Goal: Information Seeking & Learning: Learn about a topic

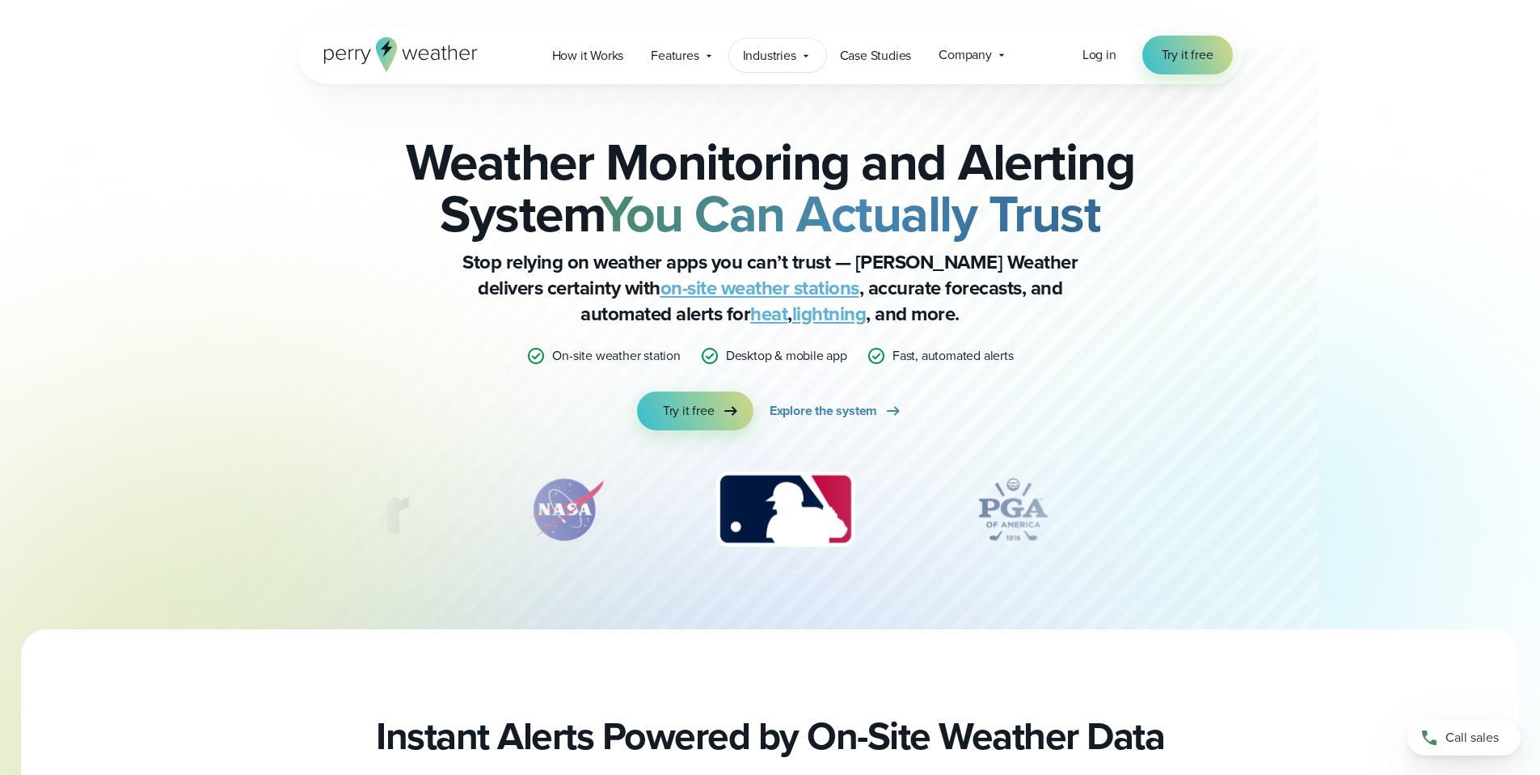
click at [788, 58] on span "Industries" at bounding box center [769, 55] width 53 height 19
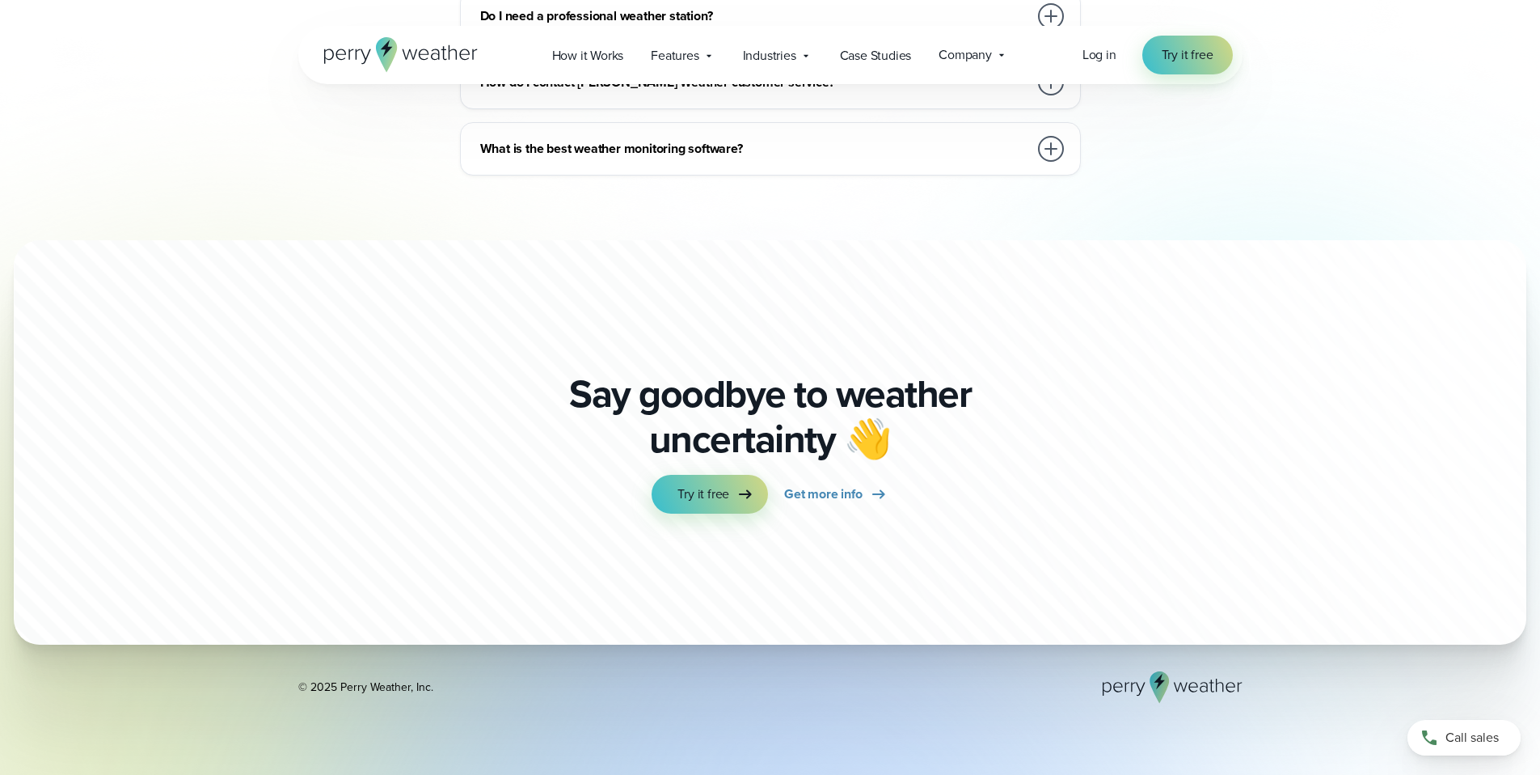
scroll to position [3546, 0]
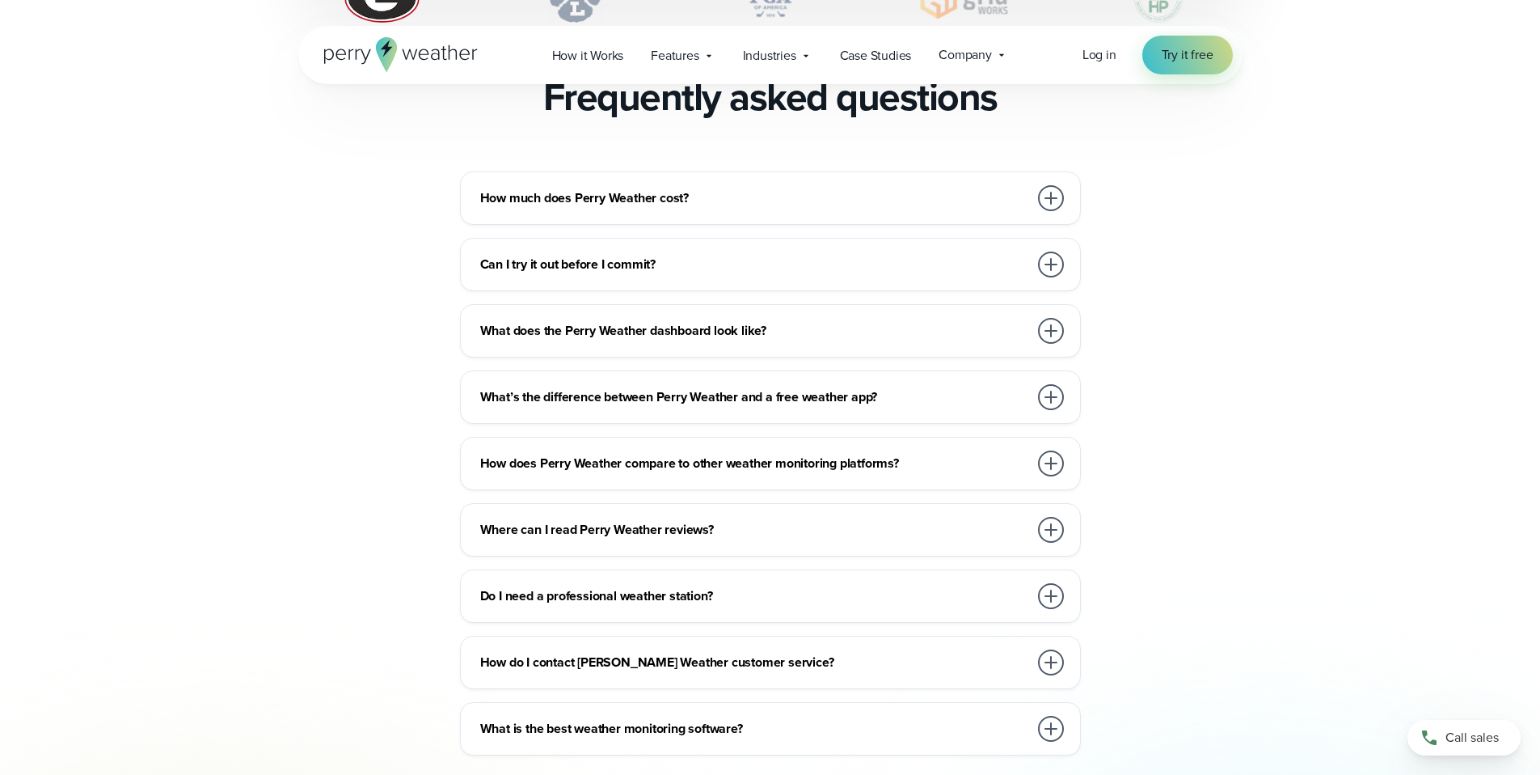
click at [653, 188] on h3 "How much does Perry Weather cost?" at bounding box center [754, 197] width 548 height 19
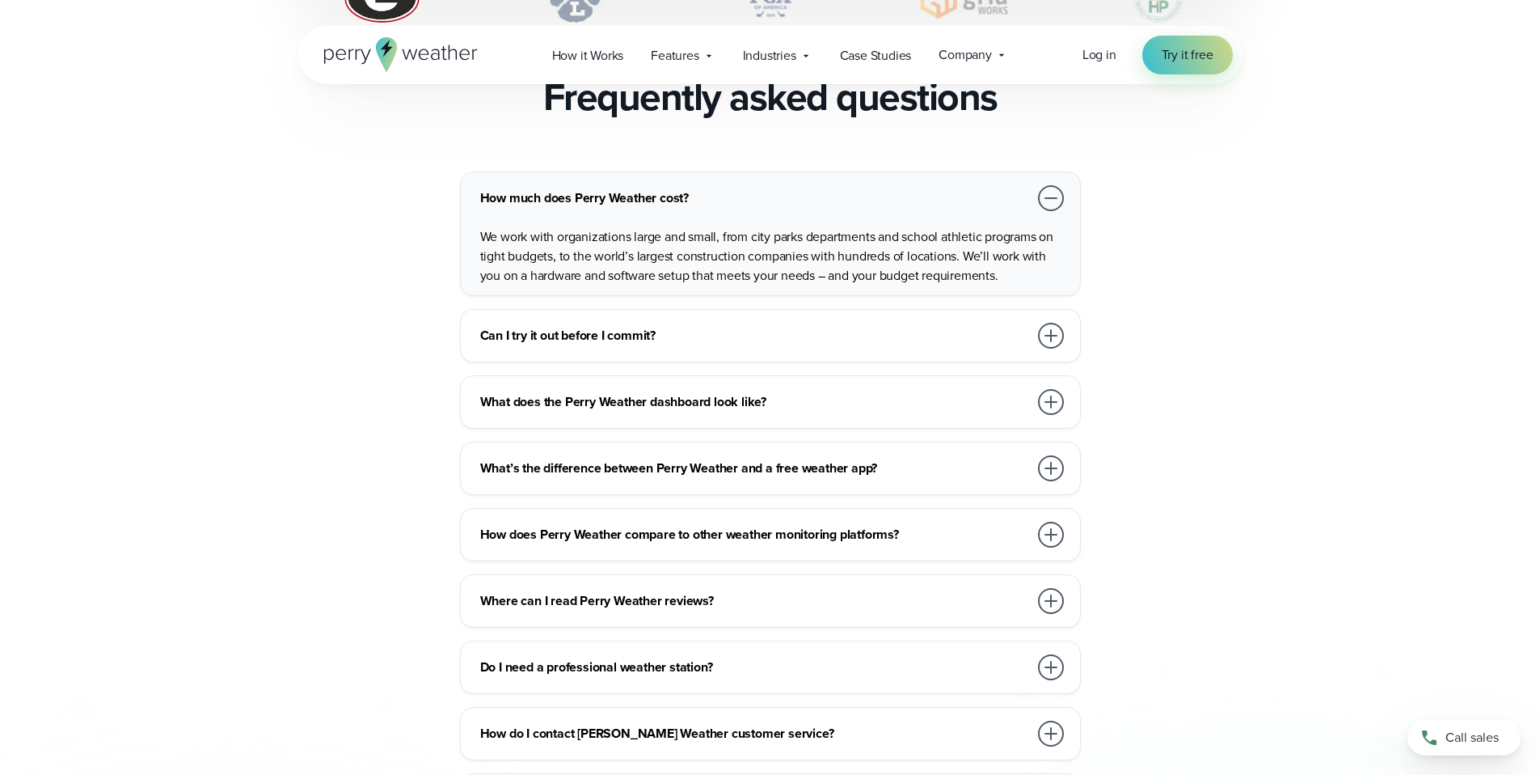
click at [665, 188] on h3 "How much does Perry Weather cost?" at bounding box center [754, 197] width 548 height 19
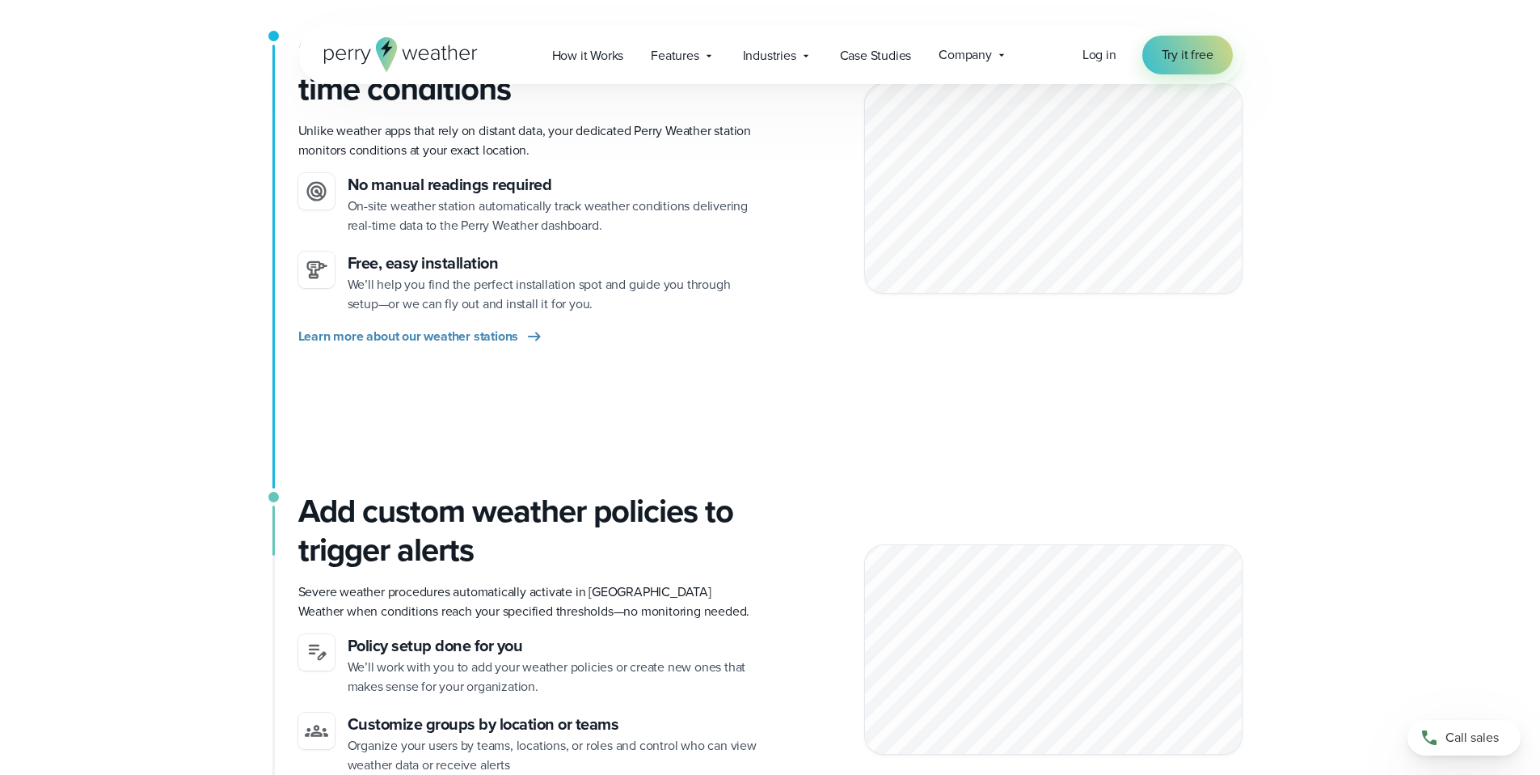
scroll to position [0, 0]
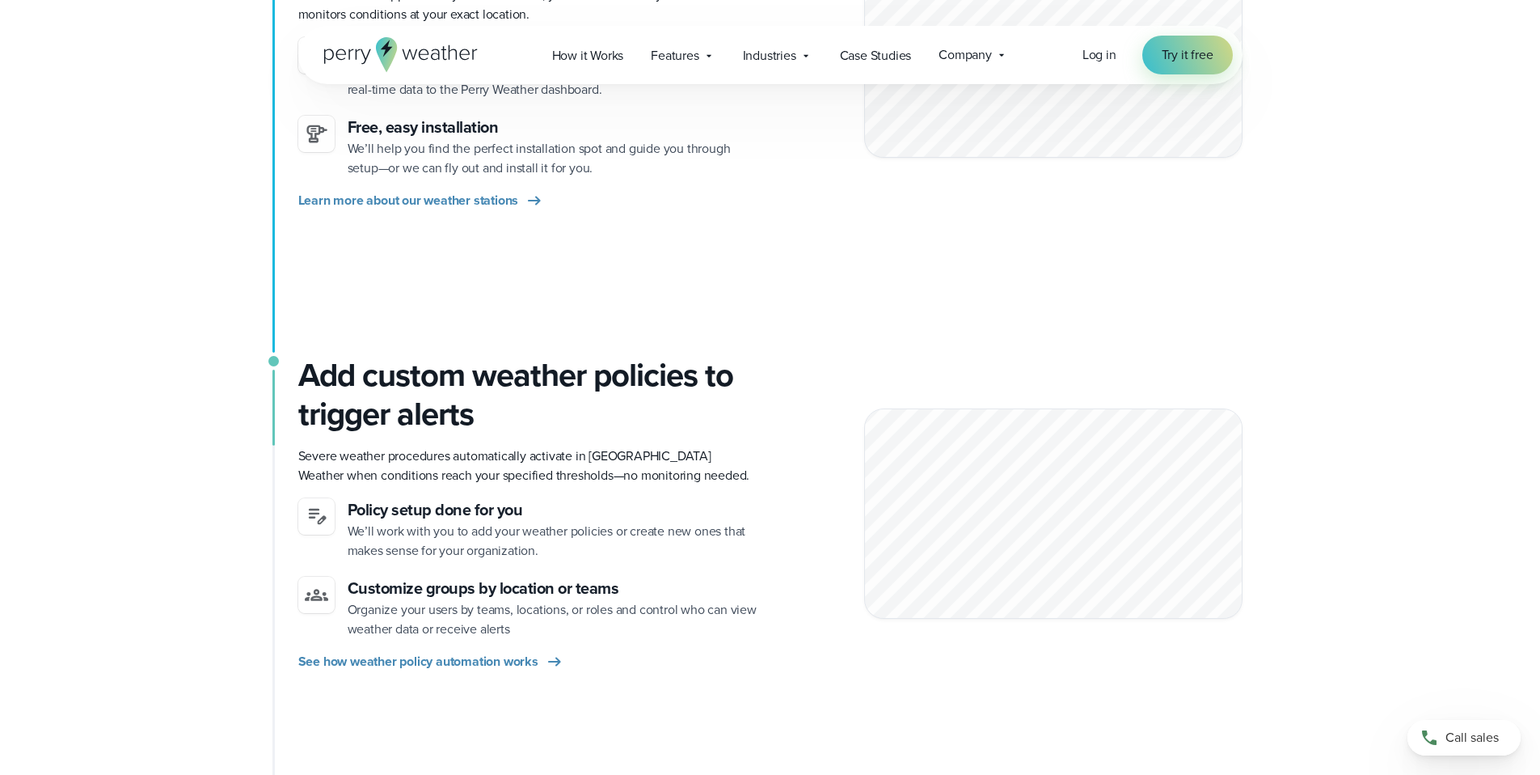
scroll to position [593, 0]
